Goal: Task Accomplishment & Management: Manage account settings

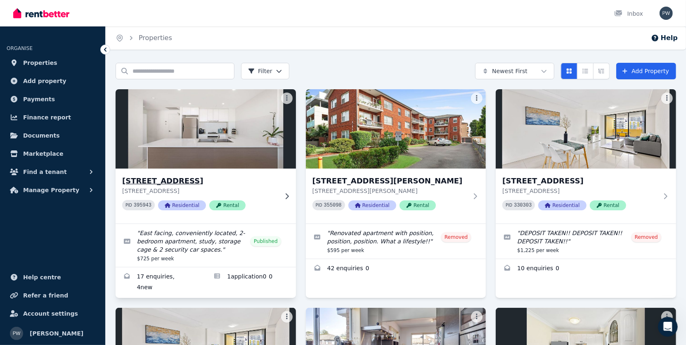
click at [186, 181] on h3 "[STREET_ADDRESS]" at bounding box center [200, 181] width 156 height 12
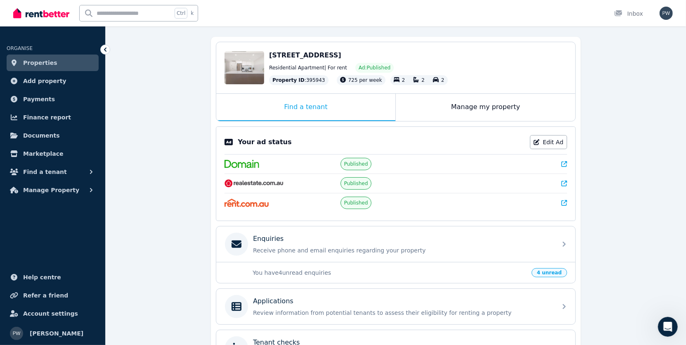
scroll to position [124, 0]
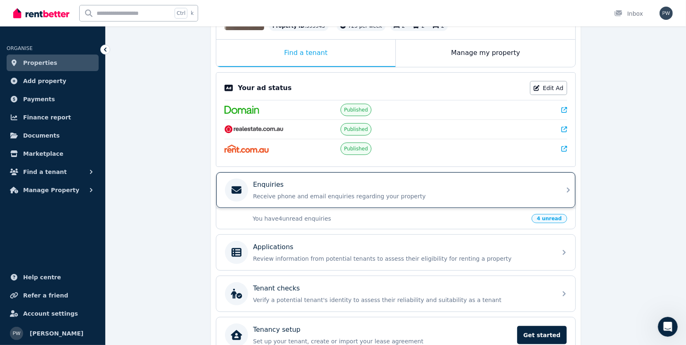
click at [332, 194] on p "Receive phone and email enquiries regarding your property" at bounding box center [402, 196] width 299 height 8
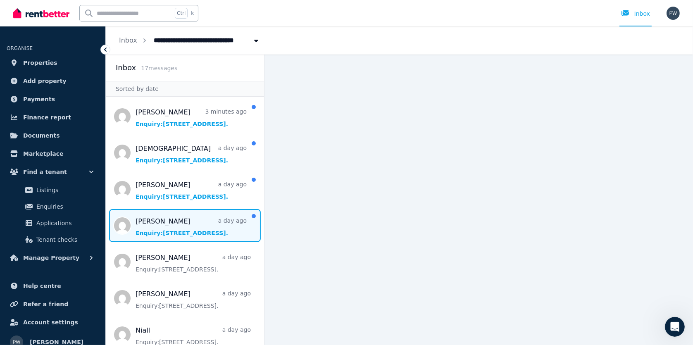
click at [191, 226] on span "Message list" at bounding box center [185, 225] width 158 height 33
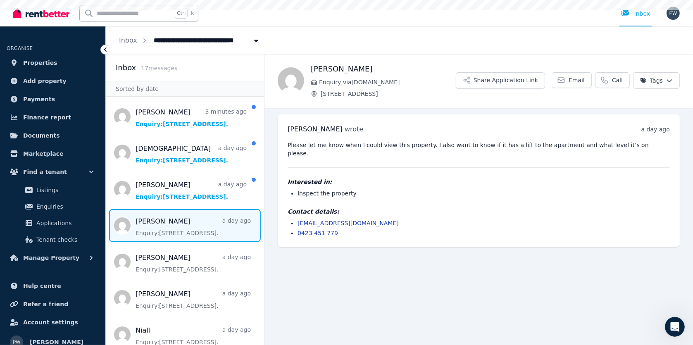
scroll to position [83, 0]
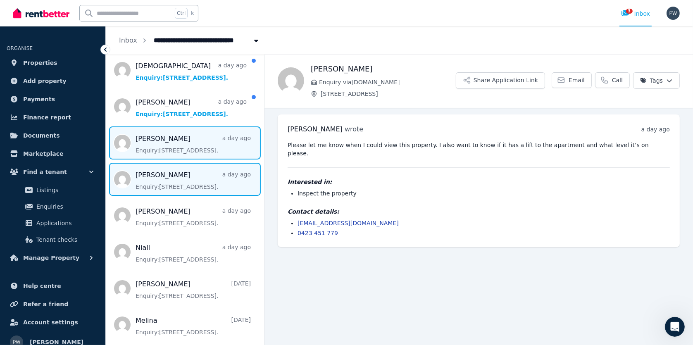
click at [189, 184] on span "Message list" at bounding box center [185, 179] width 158 height 33
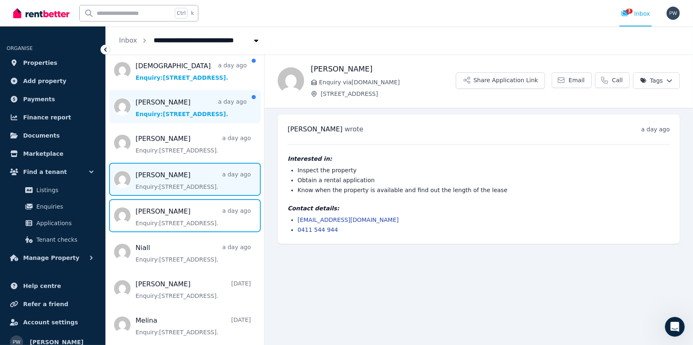
click at [189, 215] on span "Message list" at bounding box center [185, 215] width 158 height 33
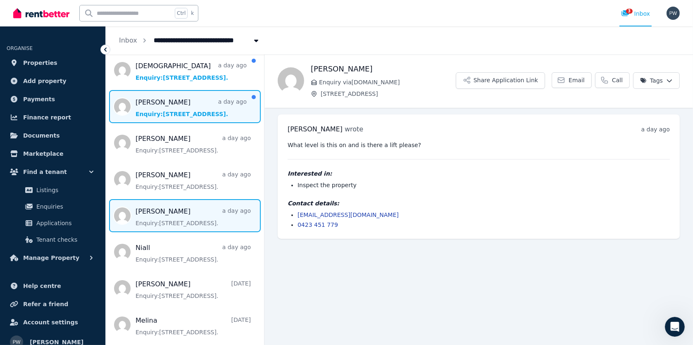
click at [176, 111] on span "Message list" at bounding box center [185, 106] width 158 height 33
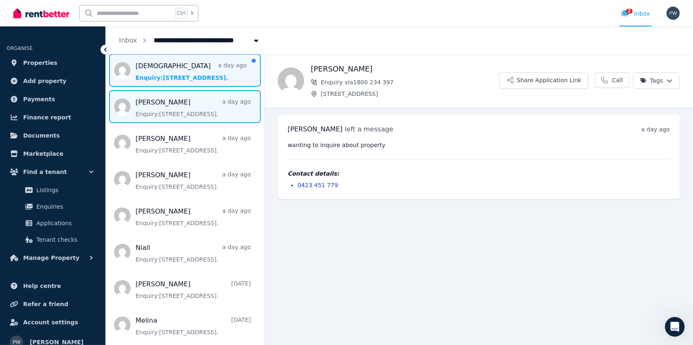
click at [171, 76] on span "Message list" at bounding box center [185, 70] width 158 height 33
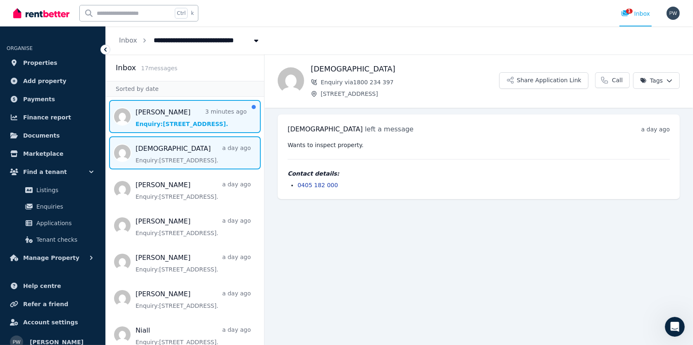
click at [175, 123] on span "Message list" at bounding box center [185, 116] width 158 height 33
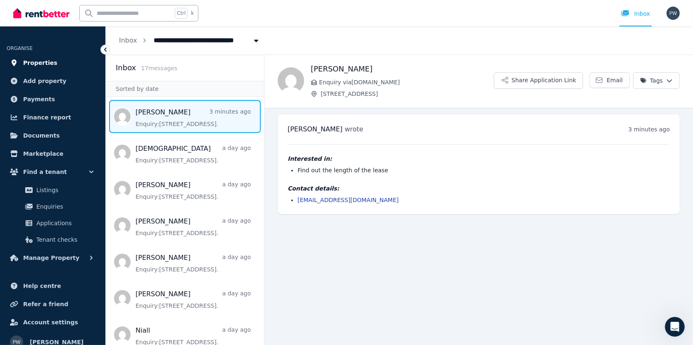
click at [40, 64] on span "Properties" at bounding box center [40, 63] width 34 height 10
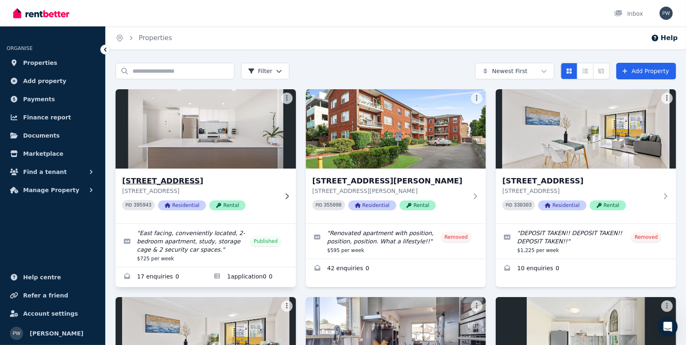
click at [176, 180] on h3 "[STREET_ADDRESS]" at bounding box center [200, 181] width 156 height 12
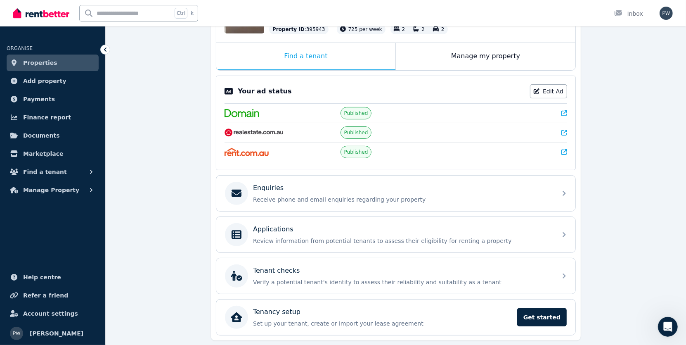
scroll to position [145, 0]
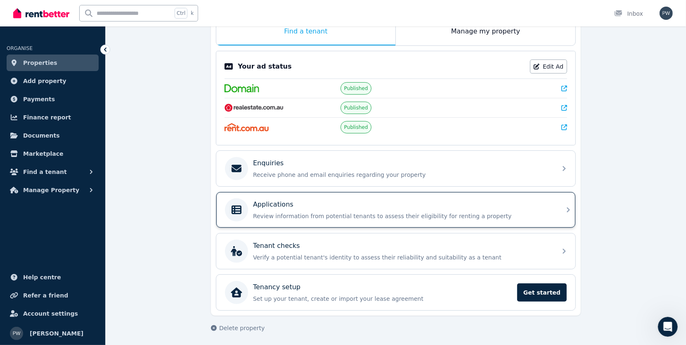
click at [429, 204] on div "Applications" at bounding box center [402, 204] width 299 height 10
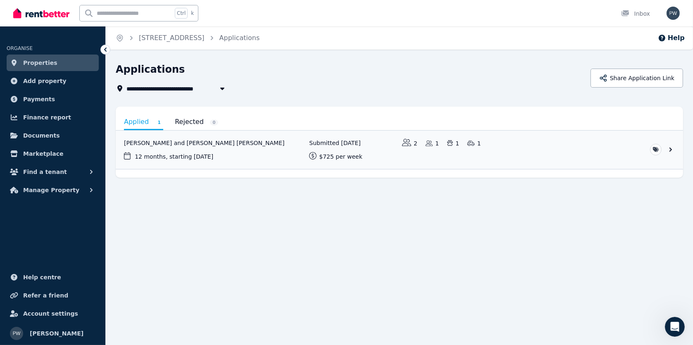
click at [38, 63] on span "Properties" at bounding box center [40, 63] width 34 height 10
